Goal: Task Accomplishment & Management: Use online tool/utility

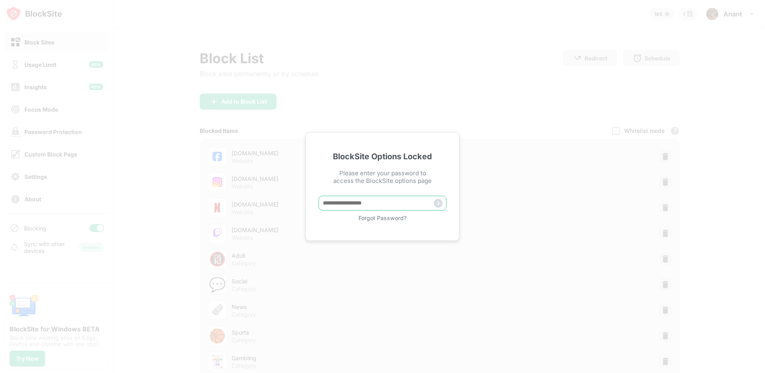
click at [355, 206] on input "text" at bounding box center [382, 203] width 128 height 15
type input "*****"
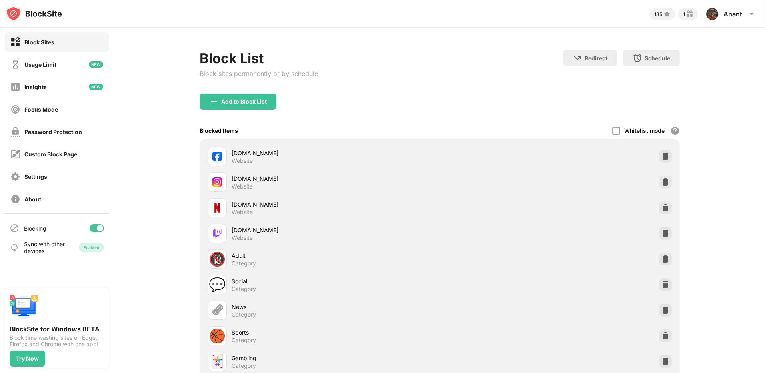
click at [98, 226] on div at bounding box center [100, 228] width 6 height 6
